Goal: Task Accomplishment & Management: Complete application form

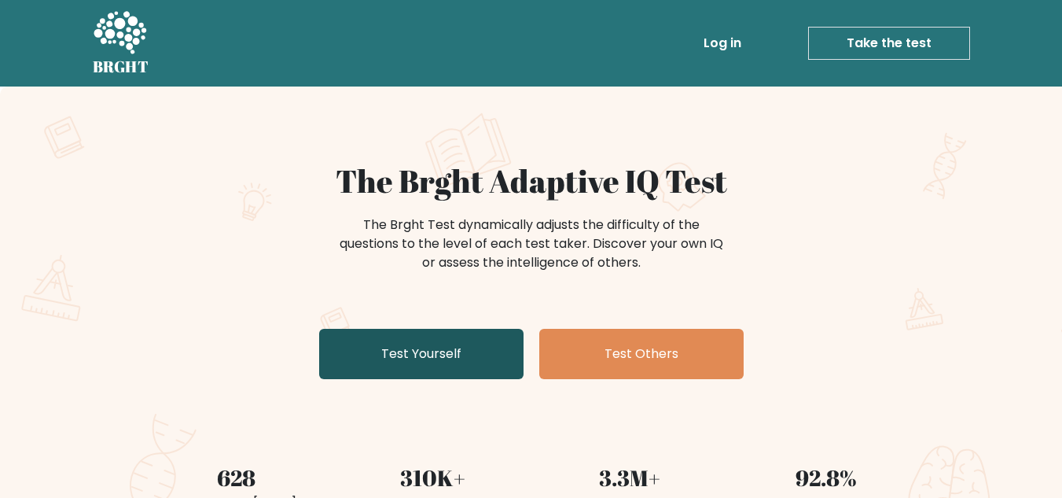
drag, startPoint x: 0, startPoint y: 0, endPoint x: 444, endPoint y: 351, distance: 566.2
click at [444, 351] on link "Test Yourself" at bounding box center [421, 354] width 204 height 50
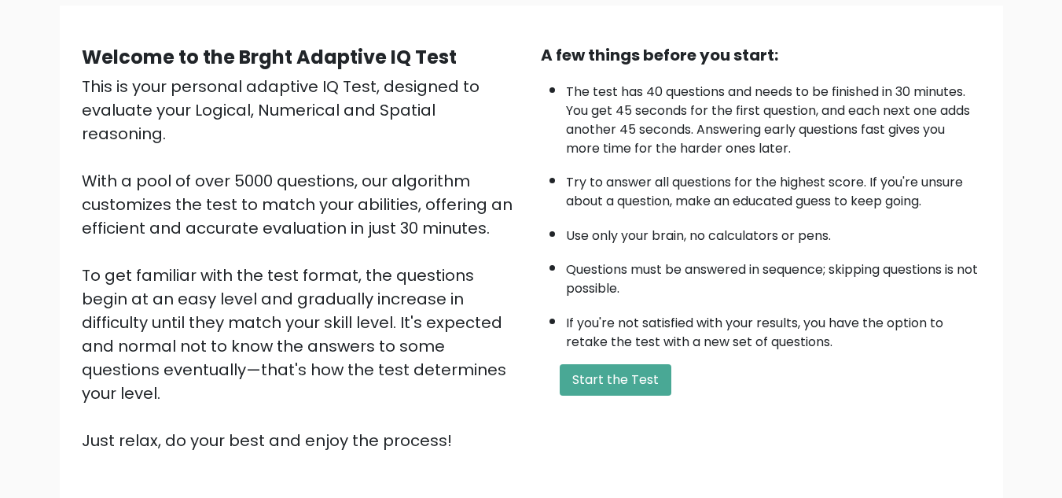
scroll to position [117, 0]
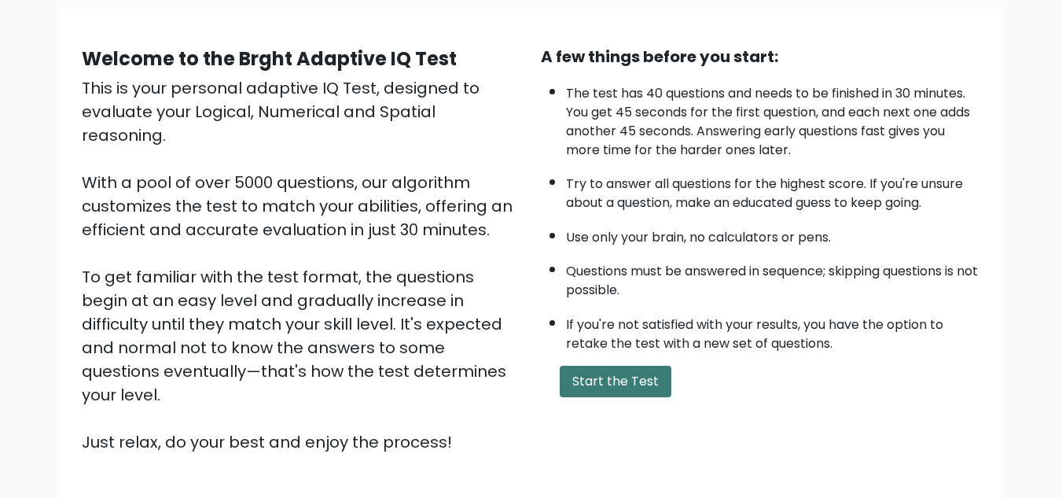
click at [644, 390] on button "Start the Test" at bounding box center [616, 380] width 112 height 31
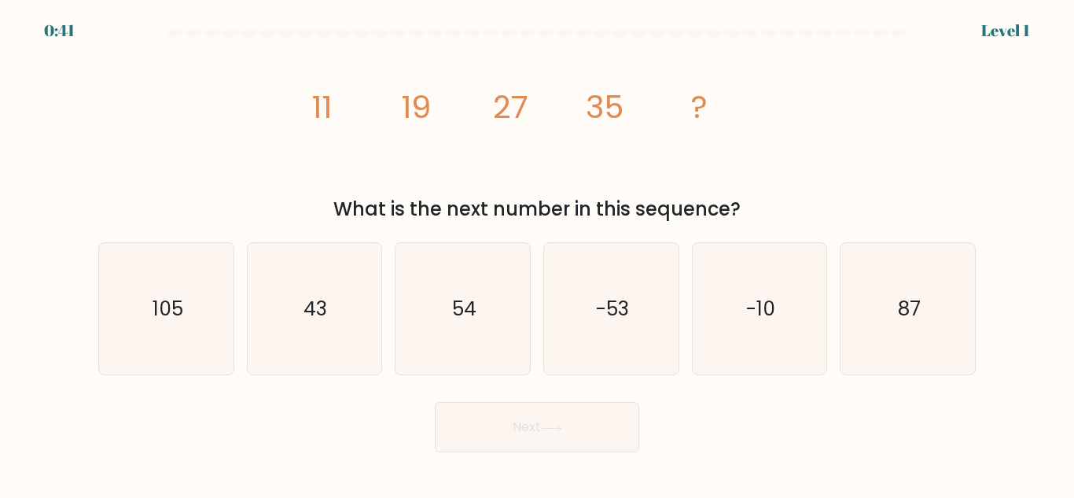
drag, startPoint x: 1073, startPoint y: 1, endPoint x: 552, endPoint y: 34, distance: 522.1
click at [552, 34] on div at bounding box center [546, 33] width 16 height 8
click at [326, 338] on icon "43" at bounding box center [313, 308] width 131 height 131
click at [537, 253] on input "b. 43" at bounding box center [537, 251] width 1 height 4
radio input "true"
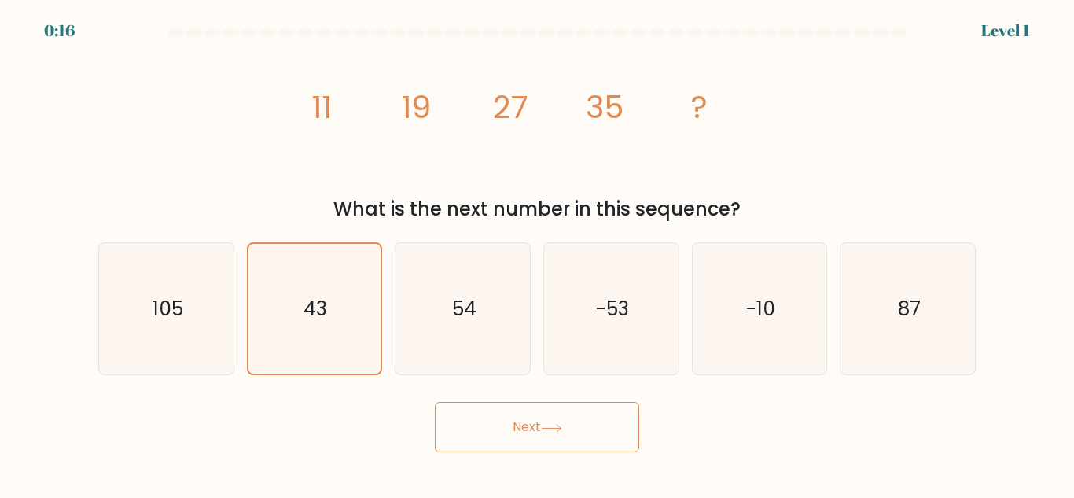
click at [501, 437] on button "Next" at bounding box center [537, 427] width 204 height 50
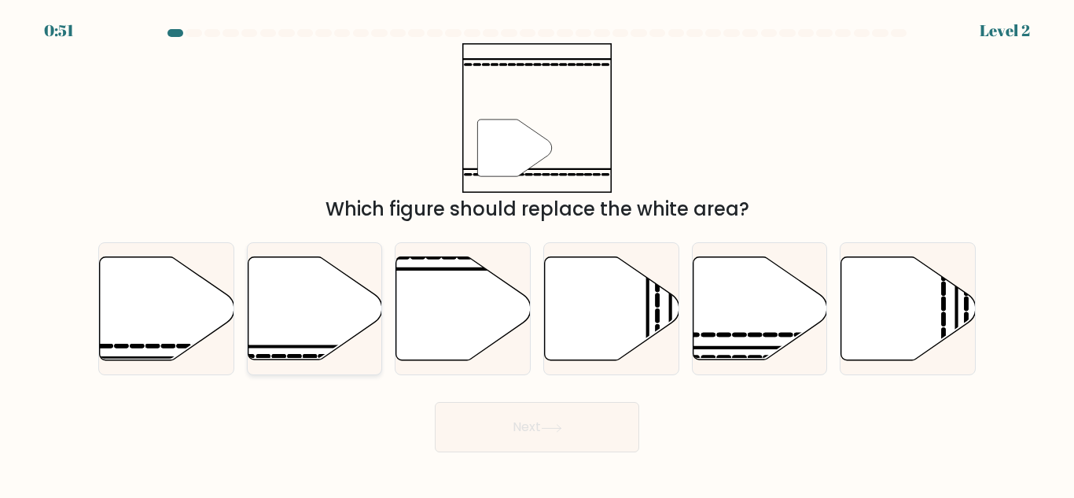
click at [307, 291] on icon at bounding box center [315, 308] width 134 height 103
click at [537, 253] on input "b." at bounding box center [537, 251] width 1 height 4
radio input "true"
click at [509, 424] on button "Next" at bounding box center [537, 427] width 204 height 50
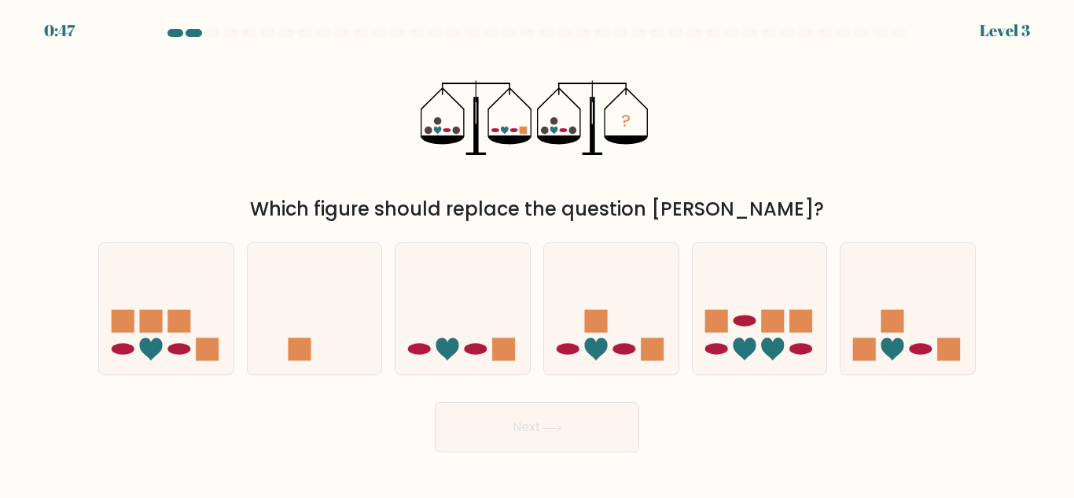
click at [538, 426] on button "Next" at bounding box center [537, 427] width 204 height 50
click at [329, 29] on div at bounding box center [323, 33] width 16 height 8
click at [480, 288] on icon at bounding box center [462, 308] width 134 height 111
click at [537, 253] on input "c." at bounding box center [537, 251] width 1 height 4
radio input "true"
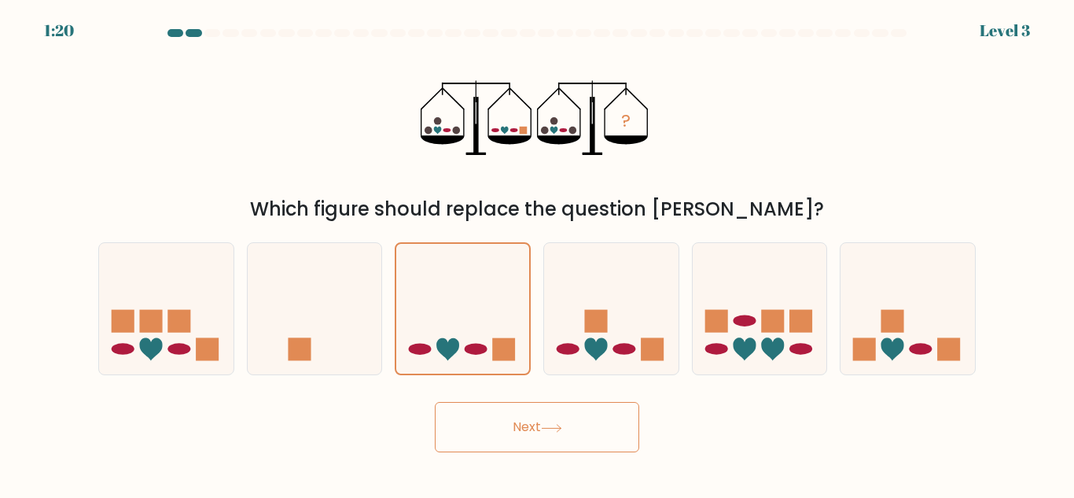
click at [529, 433] on button "Next" at bounding box center [537, 427] width 204 height 50
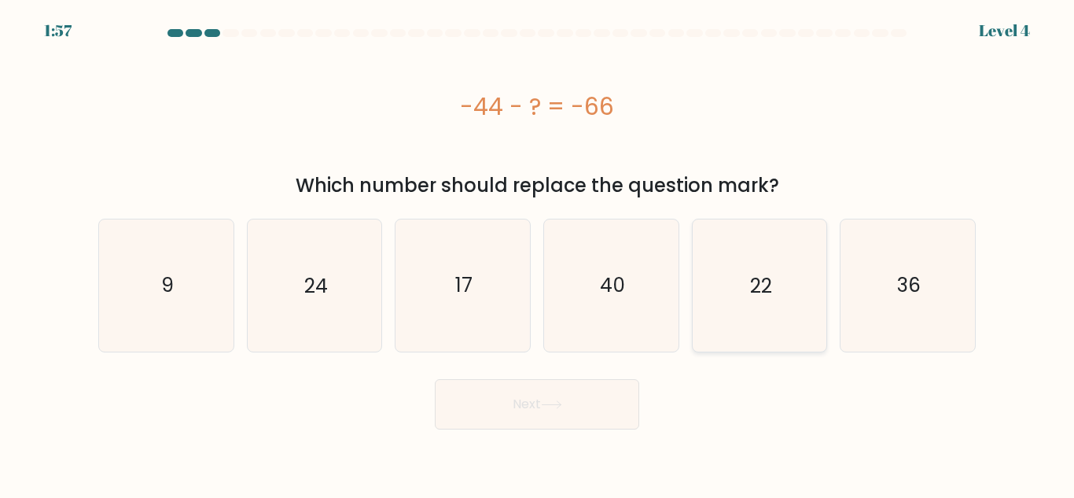
click at [787, 322] on icon "22" at bounding box center [758, 284] width 131 height 131
click at [538, 253] on input "e. 22" at bounding box center [537, 251] width 1 height 4
radio input "true"
click at [524, 419] on button "Next" at bounding box center [537, 404] width 204 height 50
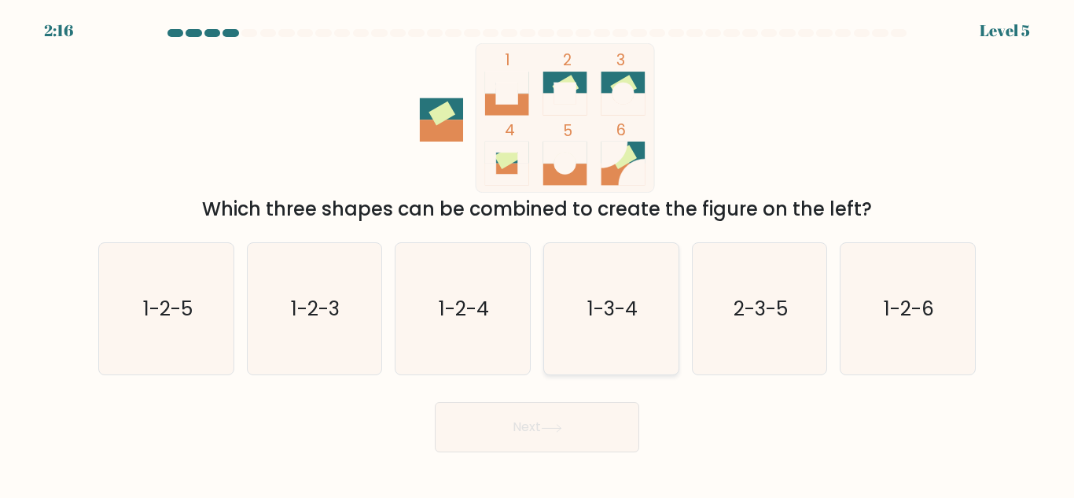
click at [608, 304] on text "1-3-4" at bounding box center [612, 309] width 50 height 28
click at [538, 253] on input "d. 1-3-4" at bounding box center [537, 251] width 1 height 4
radio input "true"
click at [538, 421] on button "Next" at bounding box center [537, 427] width 204 height 50
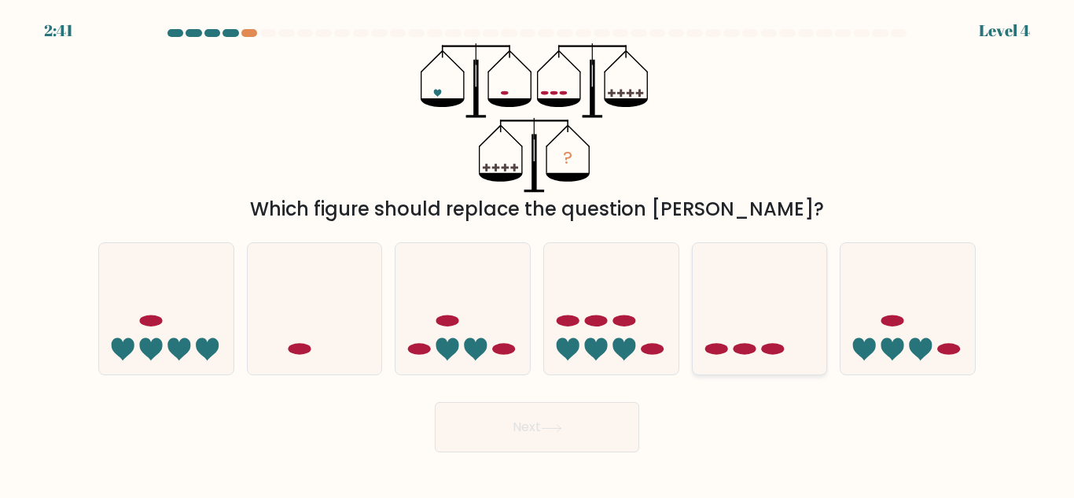
click at [736, 288] on icon at bounding box center [759, 308] width 134 height 111
click at [538, 253] on input "e." at bounding box center [537, 251] width 1 height 4
radio input "true"
click at [604, 421] on button "Next" at bounding box center [537, 427] width 204 height 50
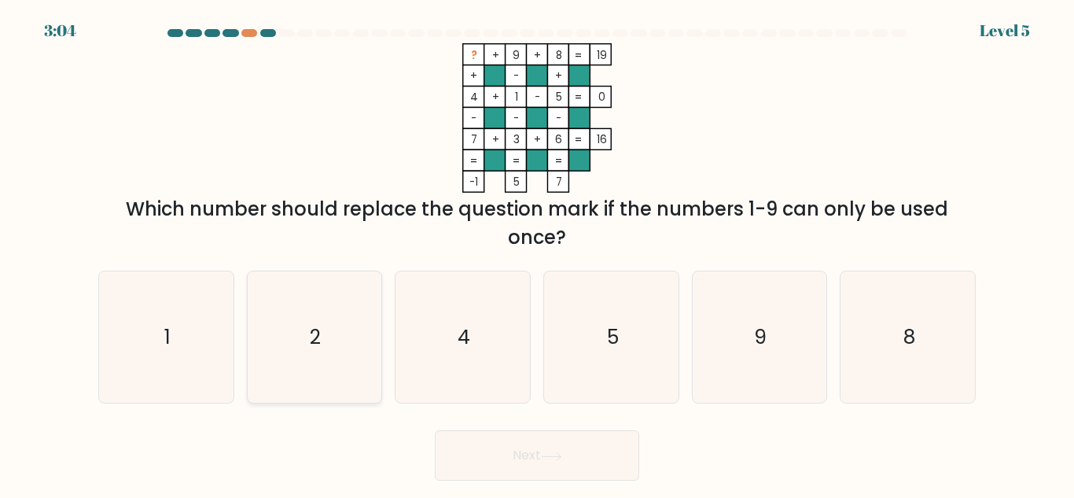
click at [331, 340] on icon "2" at bounding box center [313, 336] width 131 height 131
click at [537, 253] on input "b. 2" at bounding box center [537, 251] width 1 height 4
radio input "true"
click at [553, 461] on button "Next" at bounding box center [537, 455] width 204 height 50
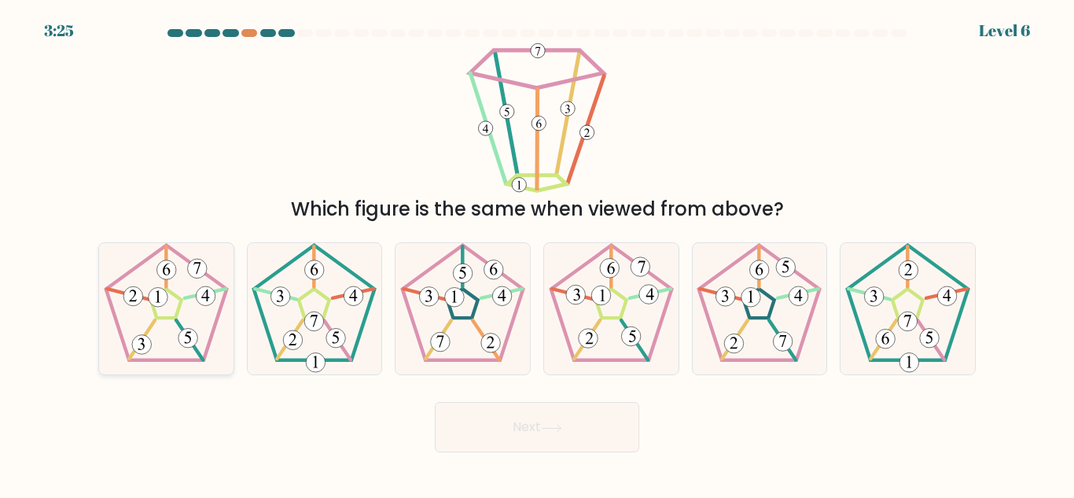
click at [152, 274] on icon at bounding box center [166, 308] width 131 height 131
click at [537, 253] on input "a." at bounding box center [537, 251] width 1 height 4
radio input "true"
click at [473, 433] on button "Next" at bounding box center [537, 427] width 204 height 50
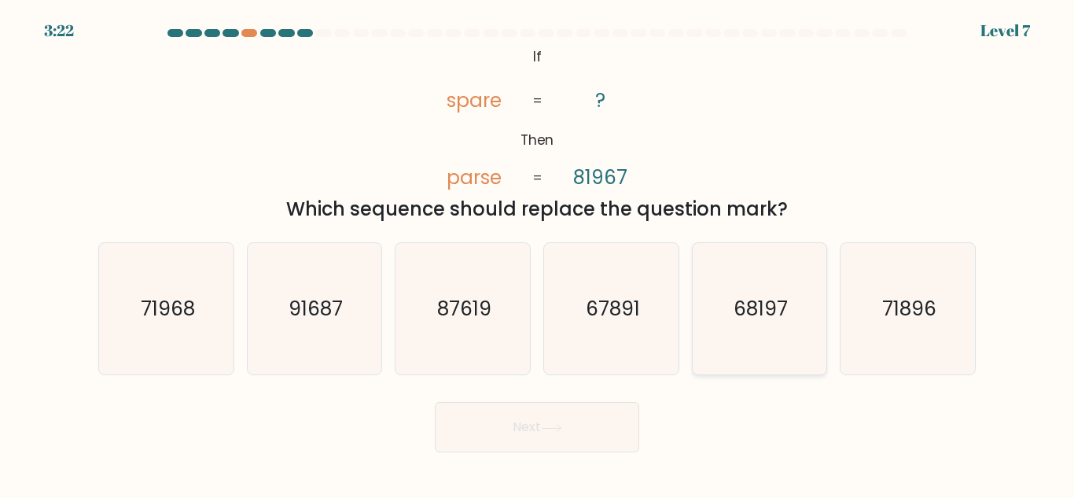
click at [736, 297] on text "68197" at bounding box center [760, 309] width 54 height 28
click at [538, 253] on input "e. 68197" at bounding box center [537, 251] width 1 height 4
radio input "true"
click at [516, 417] on button "Next" at bounding box center [537, 427] width 204 height 50
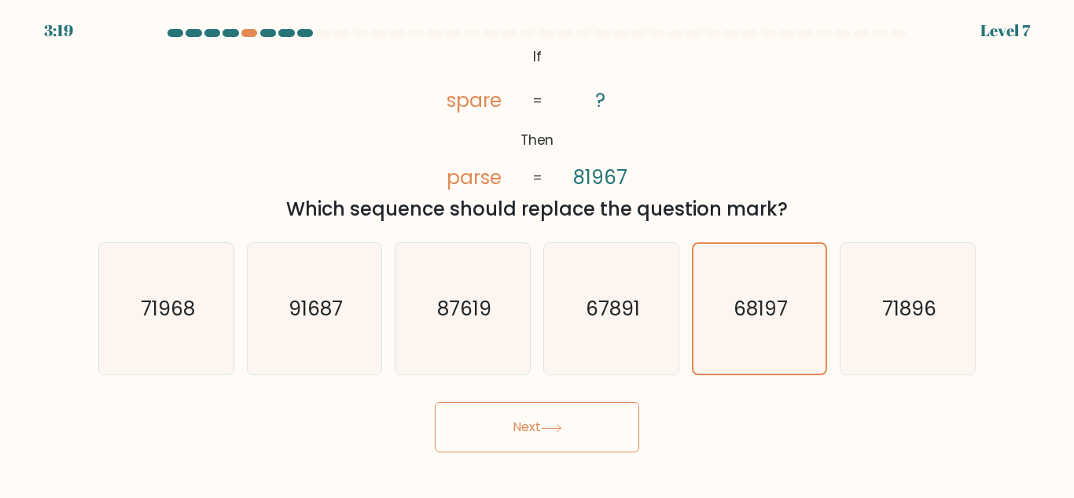
click at [575, 434] on button "Next" at bounding box center [537, 427] width 204 height 50
click at [496, 446] on button "Next" at bounding box center [537, 427] width 204 height 50
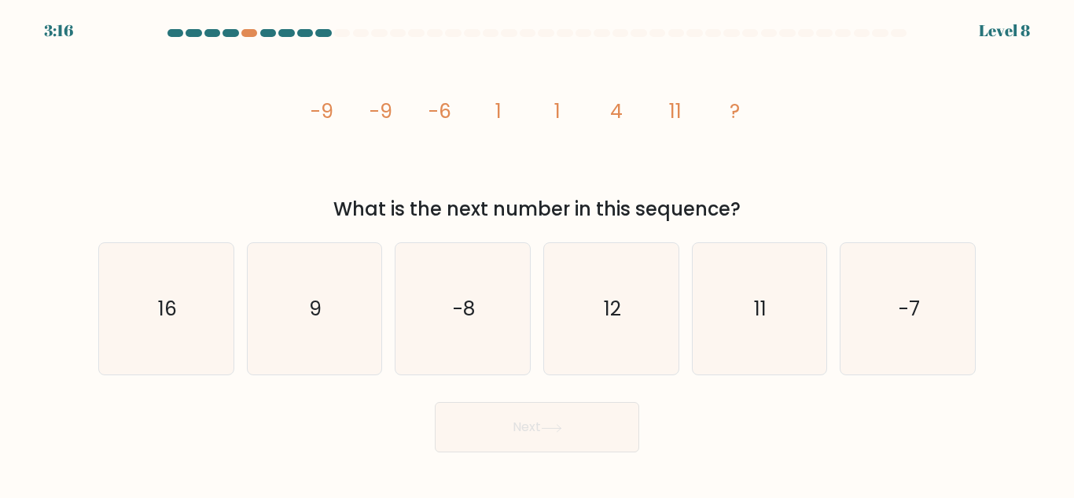
click at [532, 427] on button "Next" at bounding box center [537, 427] width 204 height 50
click at [351, 184] on icon "image/svg+xml -9 -9 -6 1 1 4 11 ?" at bounding box center [537, 117] width 472 height 149
click at [178, 320] on icon "16" at bounding box center [166, 308] width 131 height 131
click at [537, 253] on input "a. 16" at bounding box center [537, 251] width 1 height 4
radio input "true"
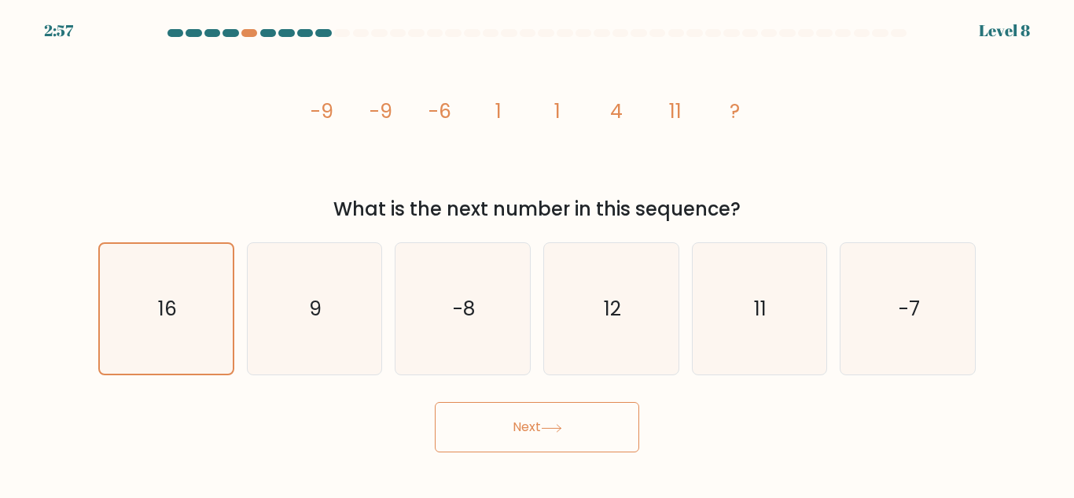
click at [538, 433] on button "Next" at bounding box center [537, 427] width 204 height 50
